Goal: Task Accomplishment & Management: Use online tool/utility

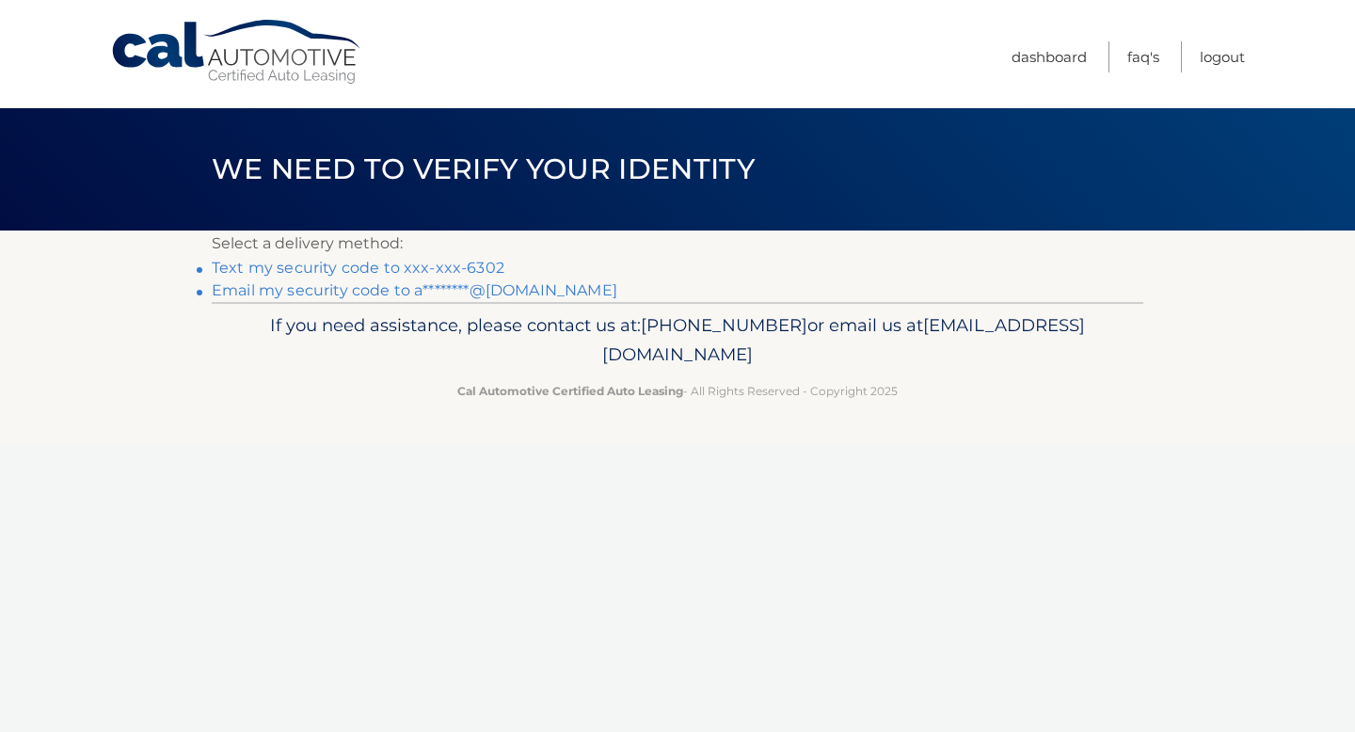
click at [501, 295] on link "Email my security code to a********@gmail.com" at bounding box center [415, 290] width 406 height 18
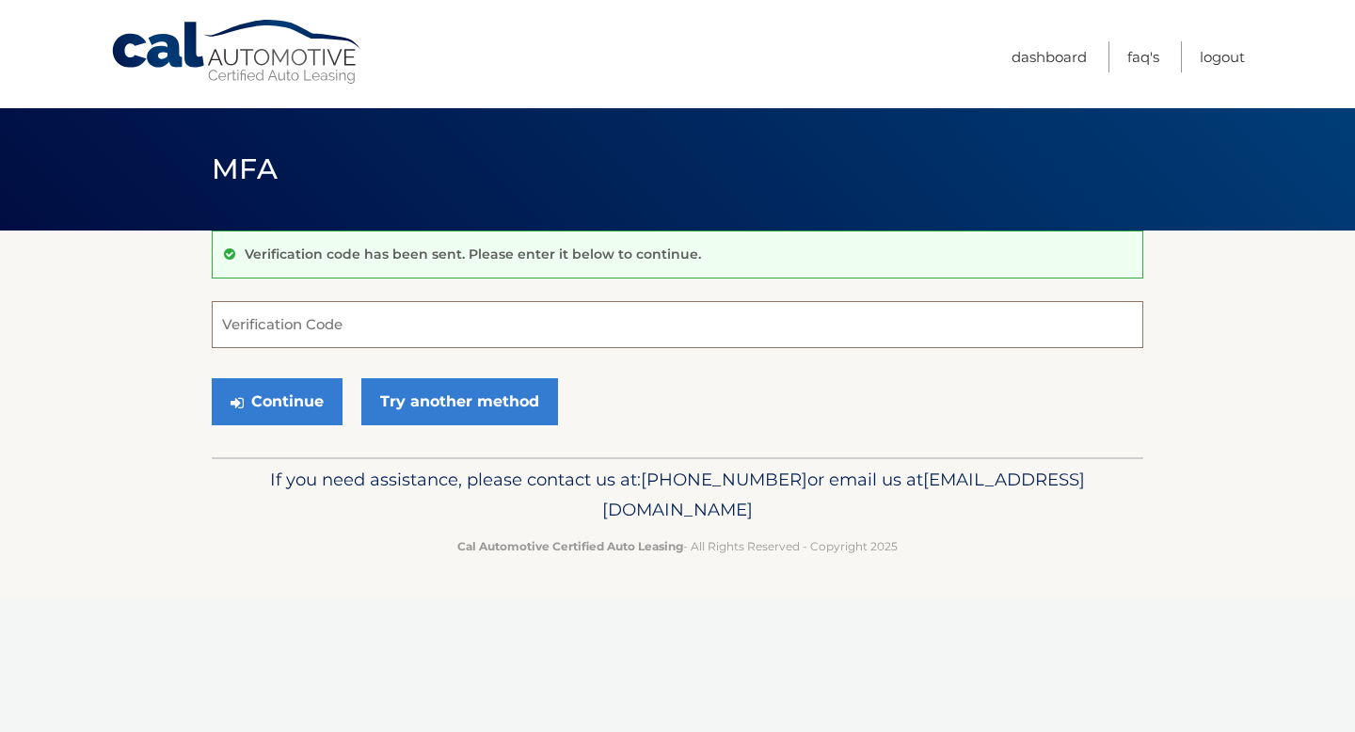
click at [408, 329] on input "Verification Code" at bounding box center [678, 324] width 932 height 47
paste input "688120"
type input "688120"
click at [270, 396] on button "Continue" at bounding box center [277, 401] width 131 height 47
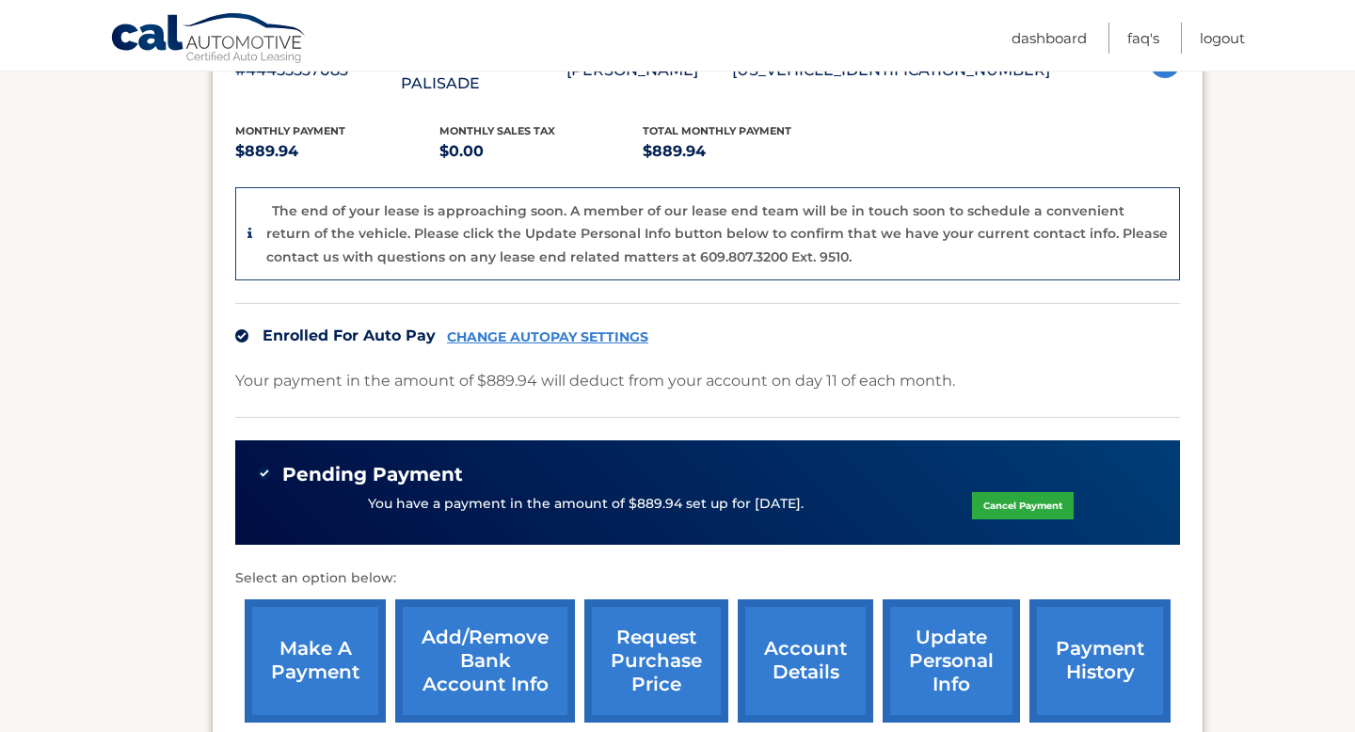
scroll to position [449, 0]
